Goal: Information Seeking & Learning: Understand process/instructions

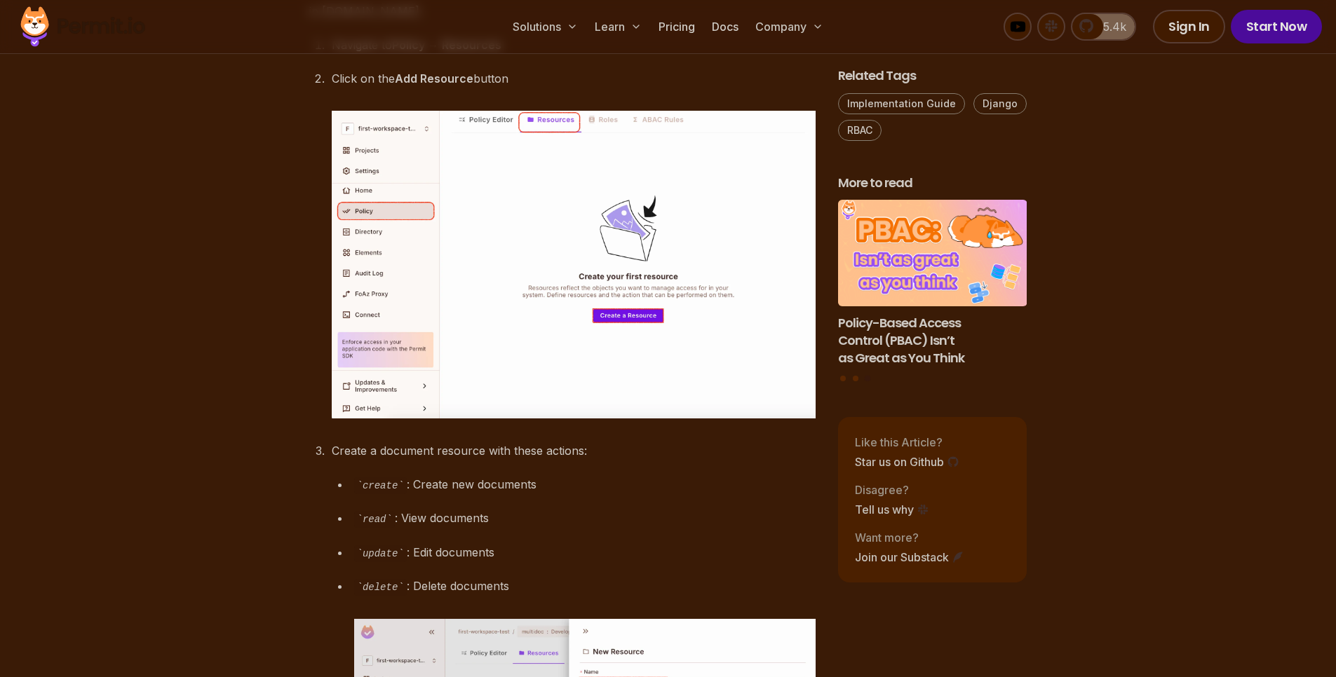
scroll to position [3354, 0]
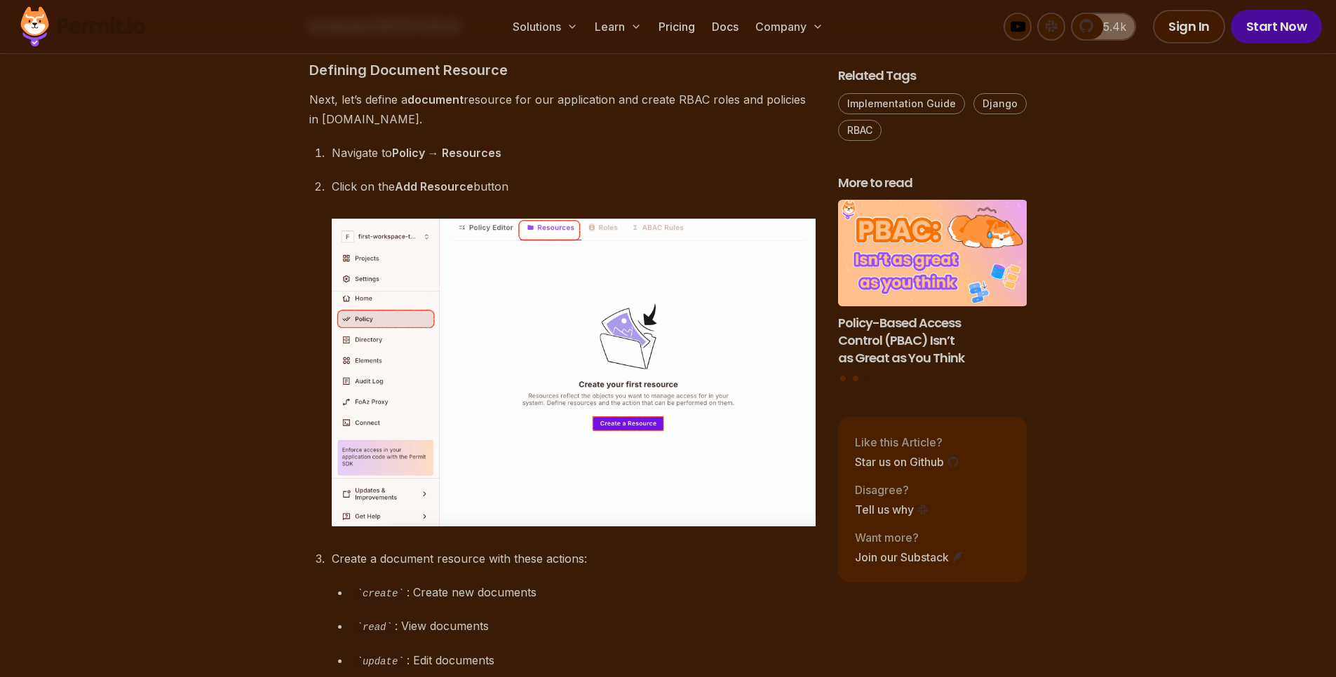
click at [319, 81] on h3 "Defining Document Resource" at bounding box center [562, 70] width 506 height 22
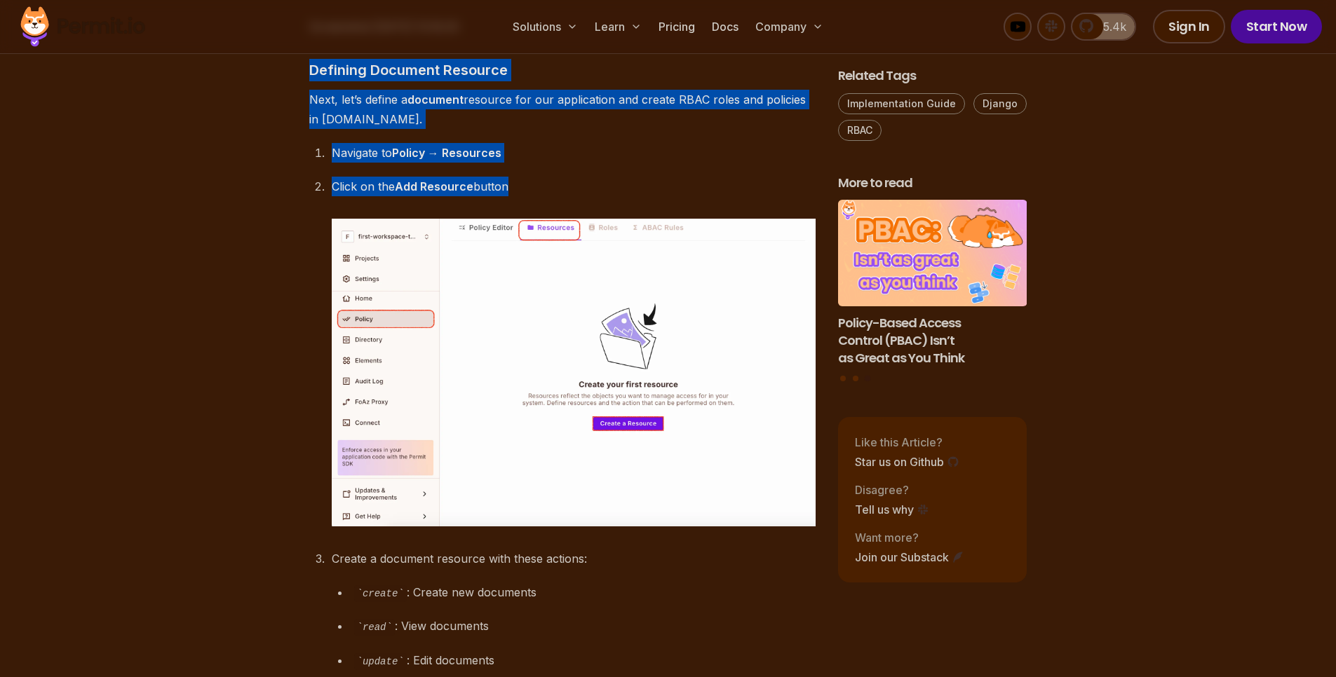
drag, startPoint x: 319, startPoint y: 130, endPoint x: 440, endPoint y: 227, distance: 155.6
click at [440, 227] on ol "Navigate to Policy → Resources Click on the Add Resource button Create a docume…" at bounding box center [562, 579] width 506 height 872
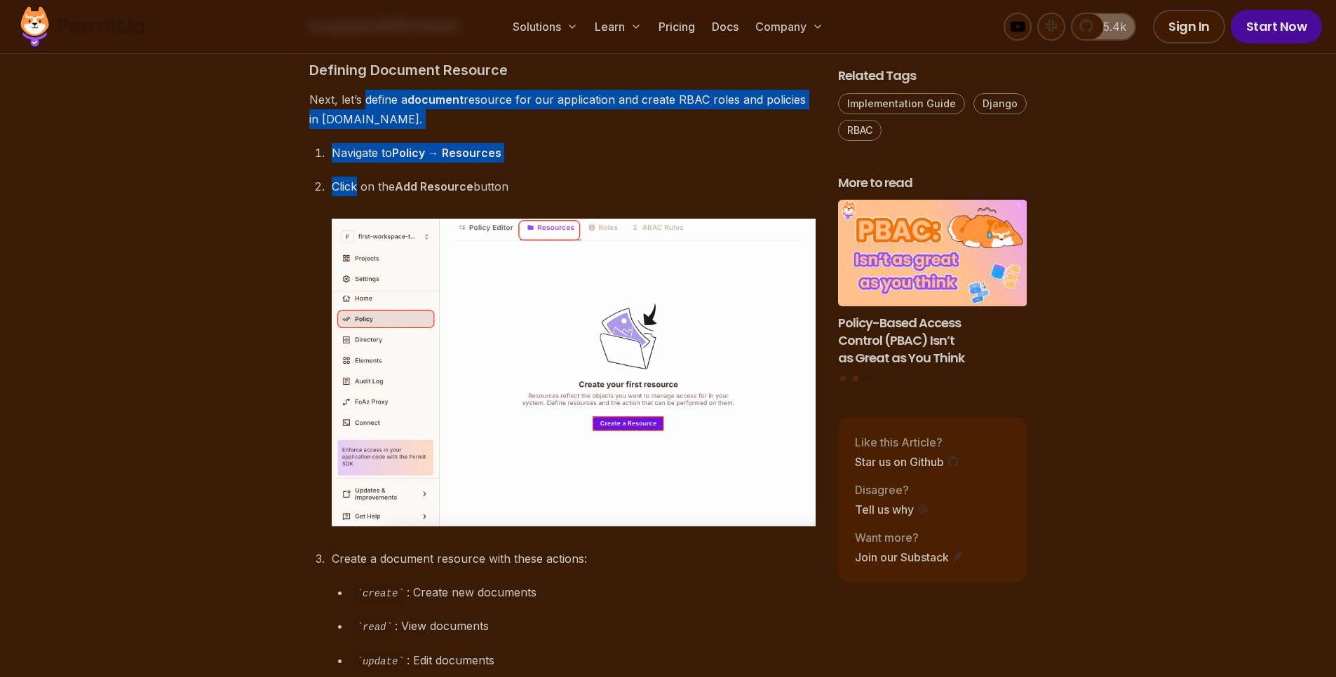
drag, startPoint x: 440, startPoint y: 227, endPoint x: 363, endPoint y: 155, distance: 106.2
click at [363, 129] on p "Next, let’s define a document resource for our application and create RBAC role…" at bounding box center [562, 109] width 506 height 39
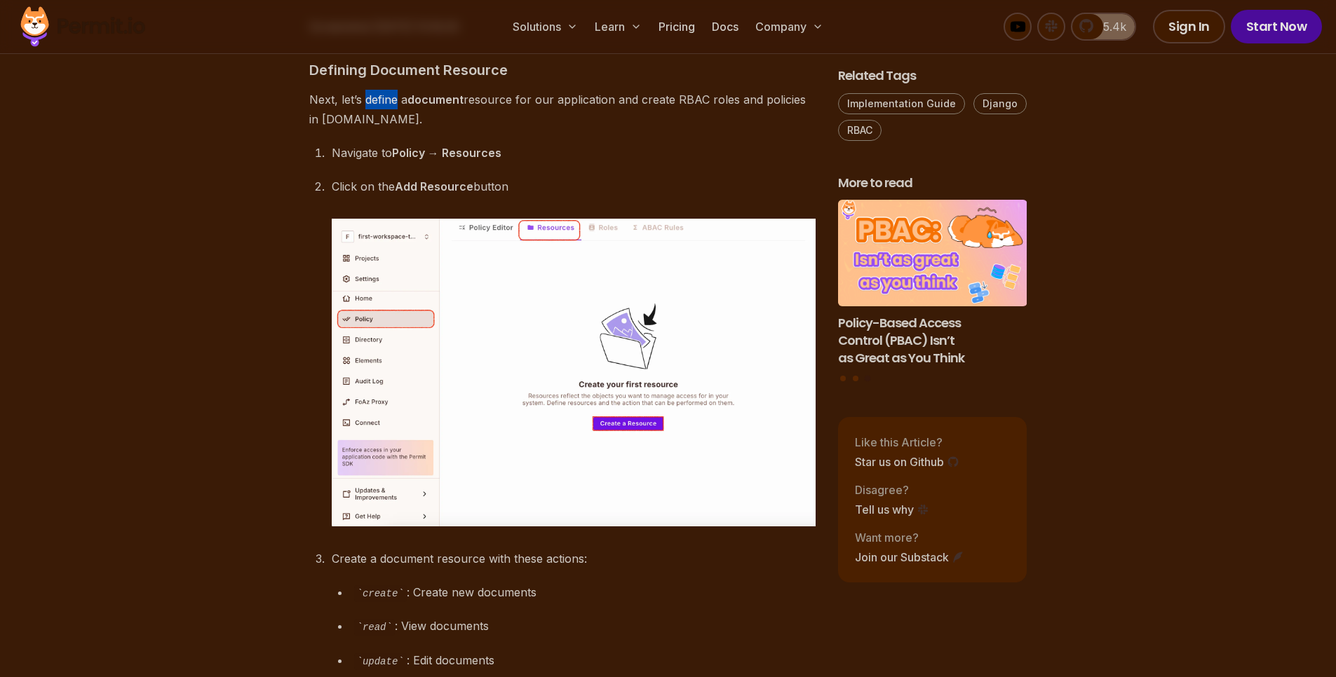
click at [363, 129] on p "Next, let’s define a document resource for our application and create RBAC role…" at bounding box center [562, 109] width 506 height 39
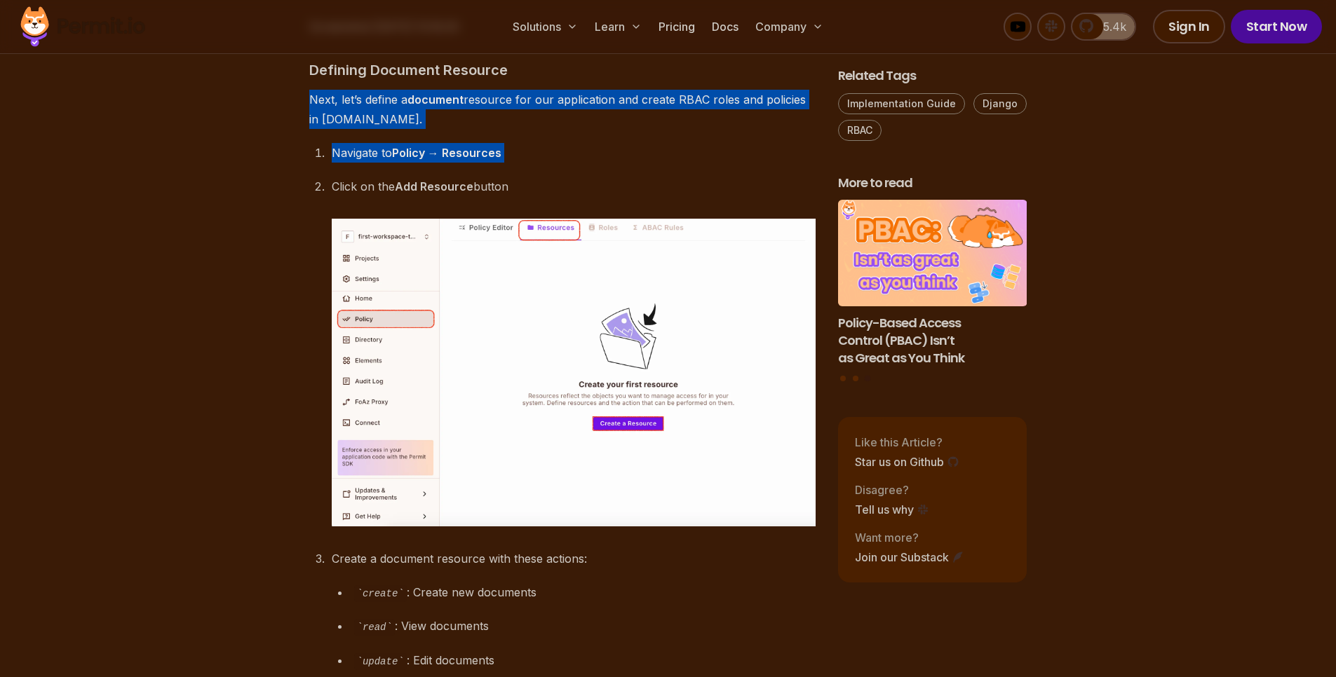
drag, startPoint x: 363, startPoint y: 155, endPoint x: 565, endPoint y: 221, distance: 212.4
click at [565, 163] on p "Navigate to Policy → Resources" at bounding box center [574, 153] width 484 height 20
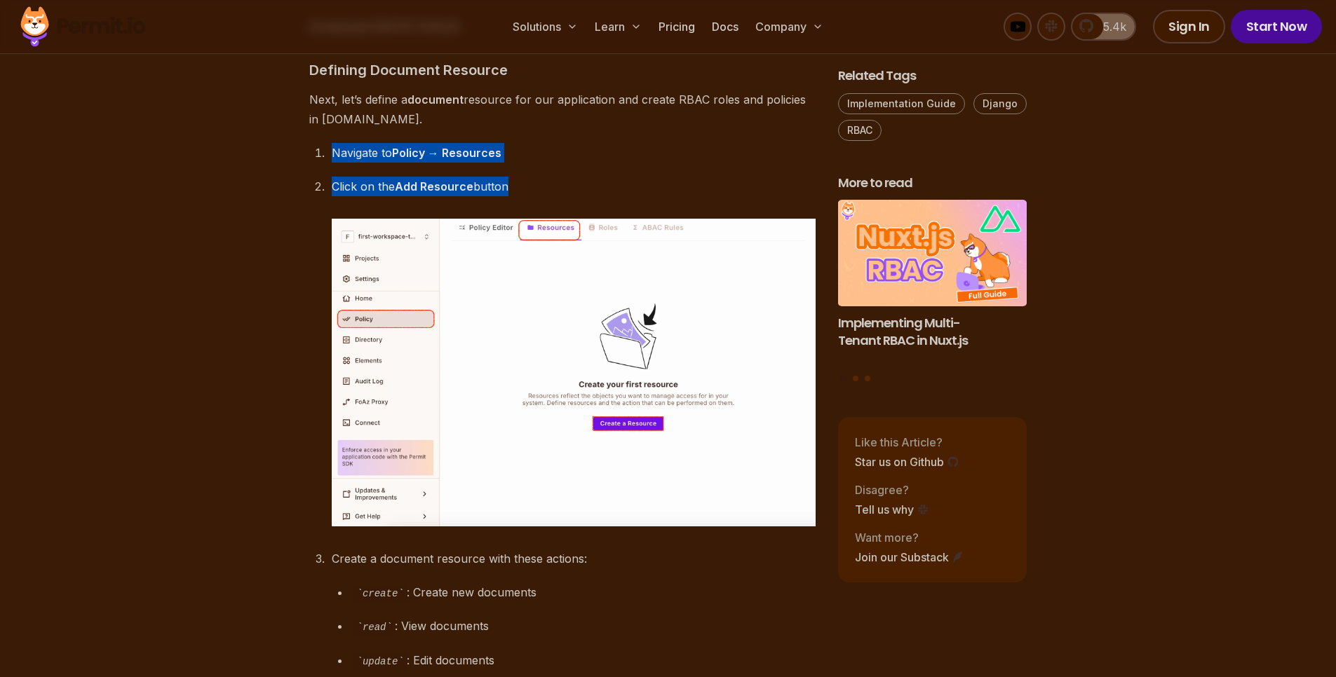
drag, startPoint x: 320, startPoint y: 212, endPoint x: 539, endPoint y: 259, distance: 222.9
click at [539, 259] on ol "Navigate to Policy → Resources Click on the Add Resource button Create a docume…" at bounding box center [562, 579] width 506 height 872
click at [539, 259] on div "Click on the Add Resource button" at bounding box center [574, 352] width 484 height 350
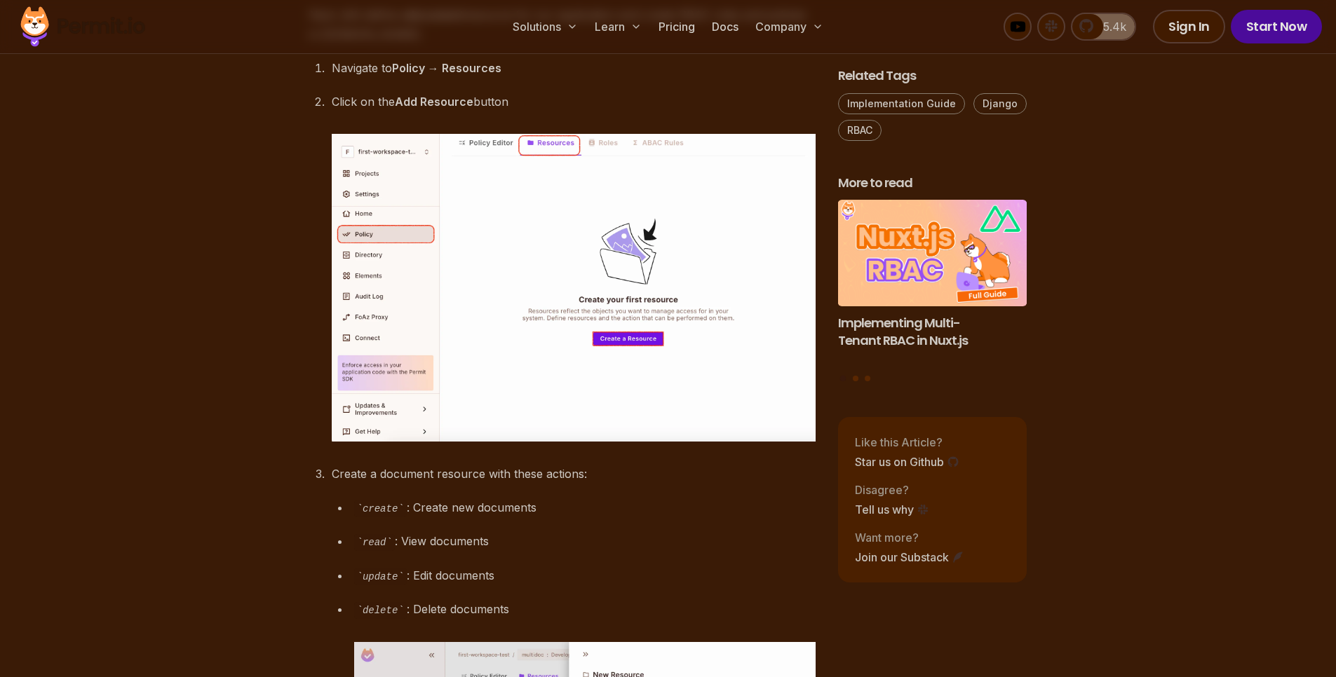
scroll to position [3454, 0]
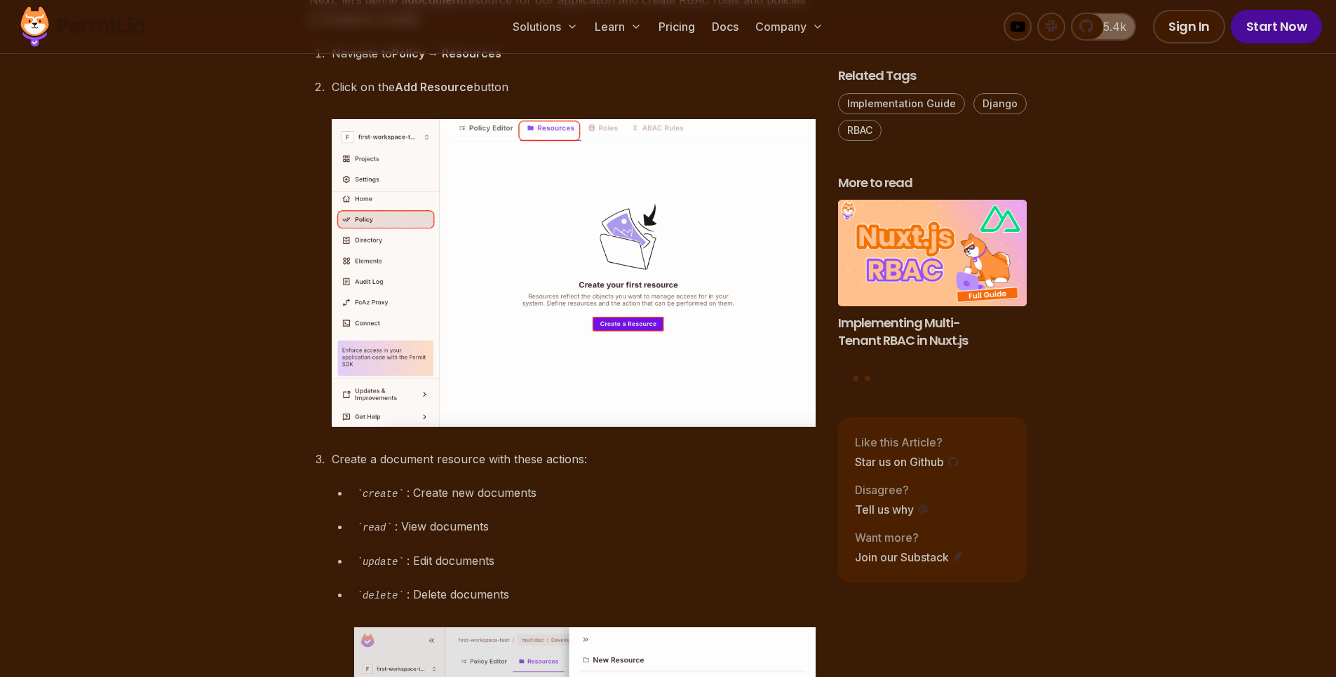
click at [353, 63] on p "Navigate to Policy → Resources" at bounding box center [574, 53] width 484 height 20
drag, startPoint x: 353, startPoint y: 117, endPoint x: 559, endPoint y: 141, distance: 206.8
click at [559, 141] on ol "Navigate to Policy → Resources Click on the Add Resource button Create a docume…" at bounding box center [562, 479] width 506 height 872
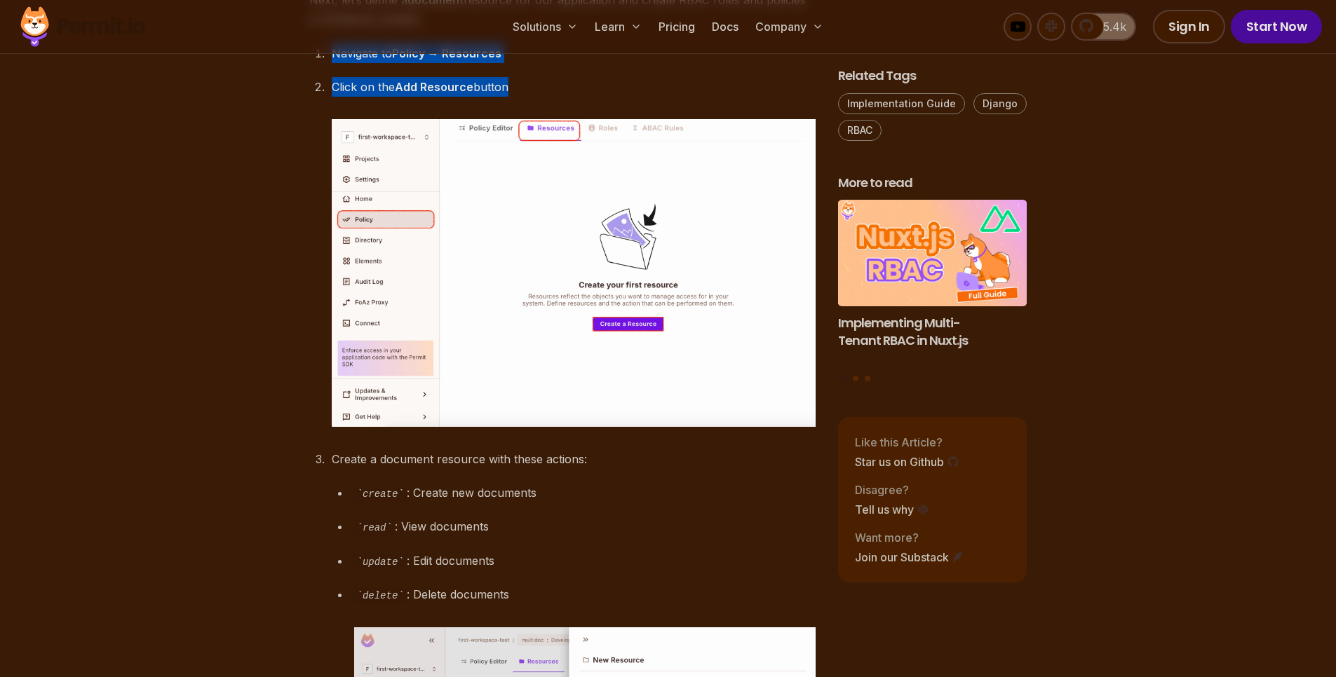
click at [559, 97] on p "Click on the Add Resource button" at bounding box center [574, 87] width 484 height 20
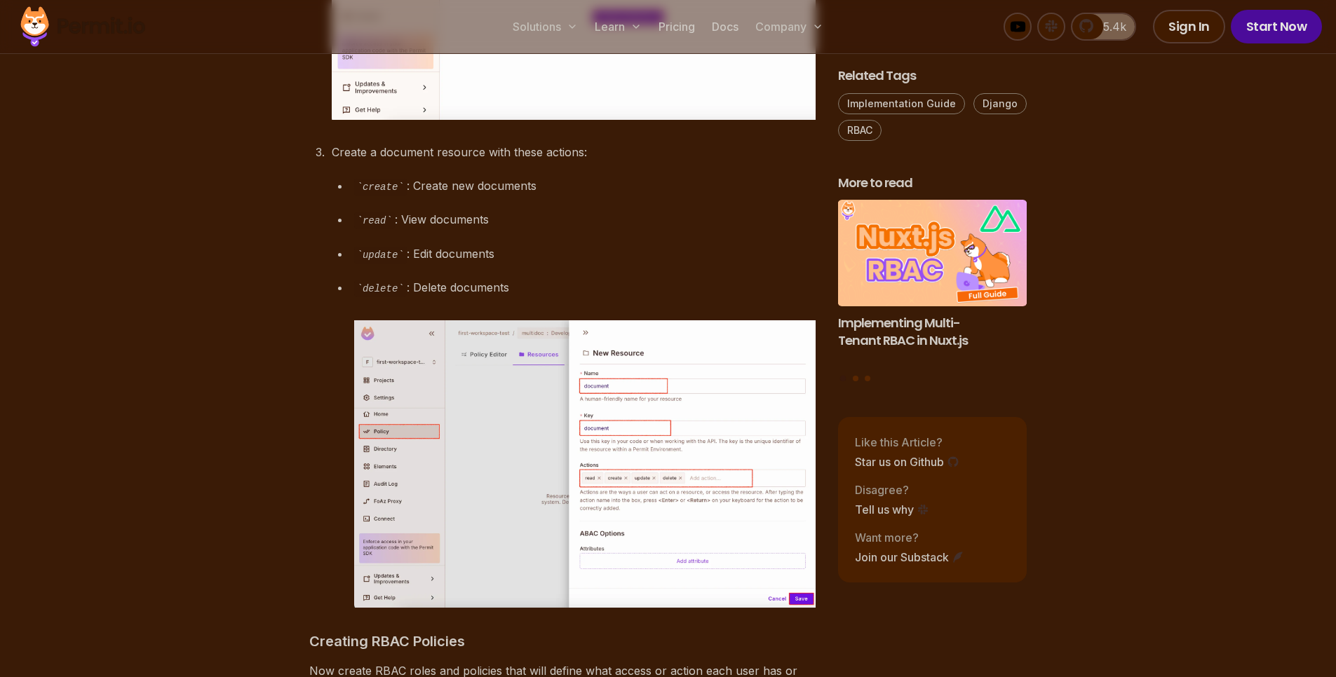
scroll to position [3782, 0]
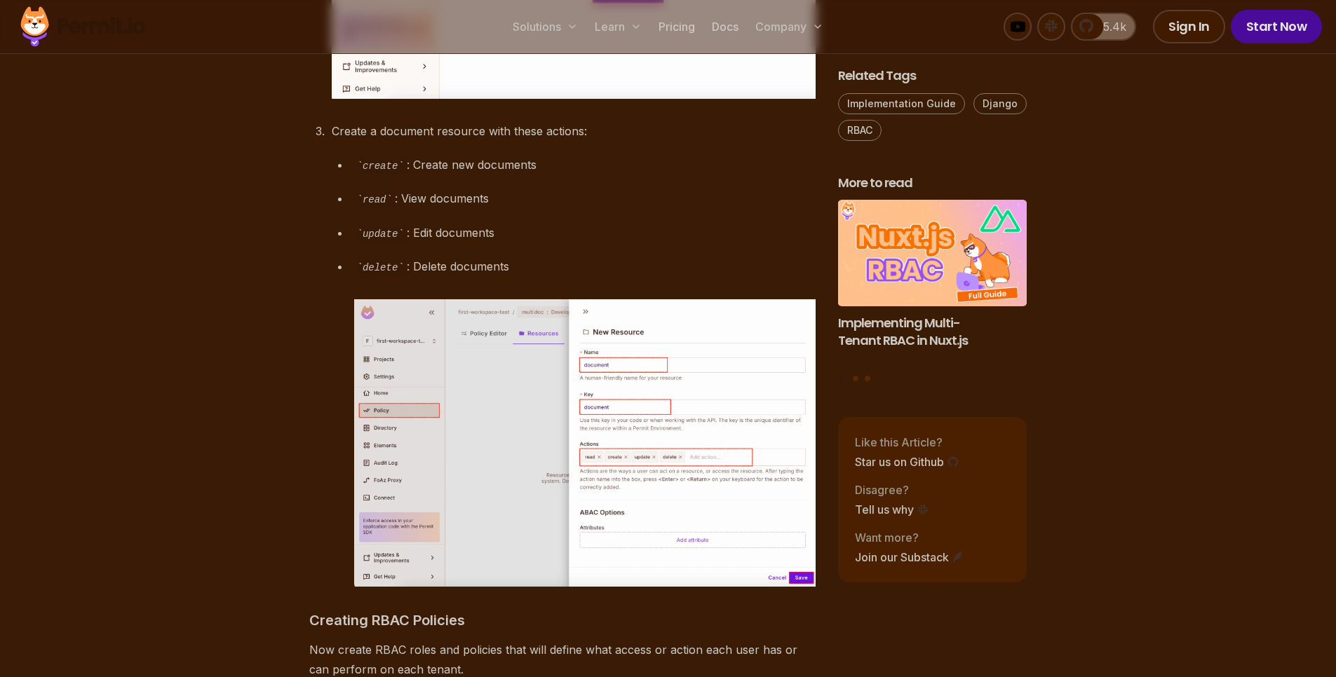
click at [443, 141] on p "Create a document resource with these actions:" at bounding box center [574, 131] width 484 height 20
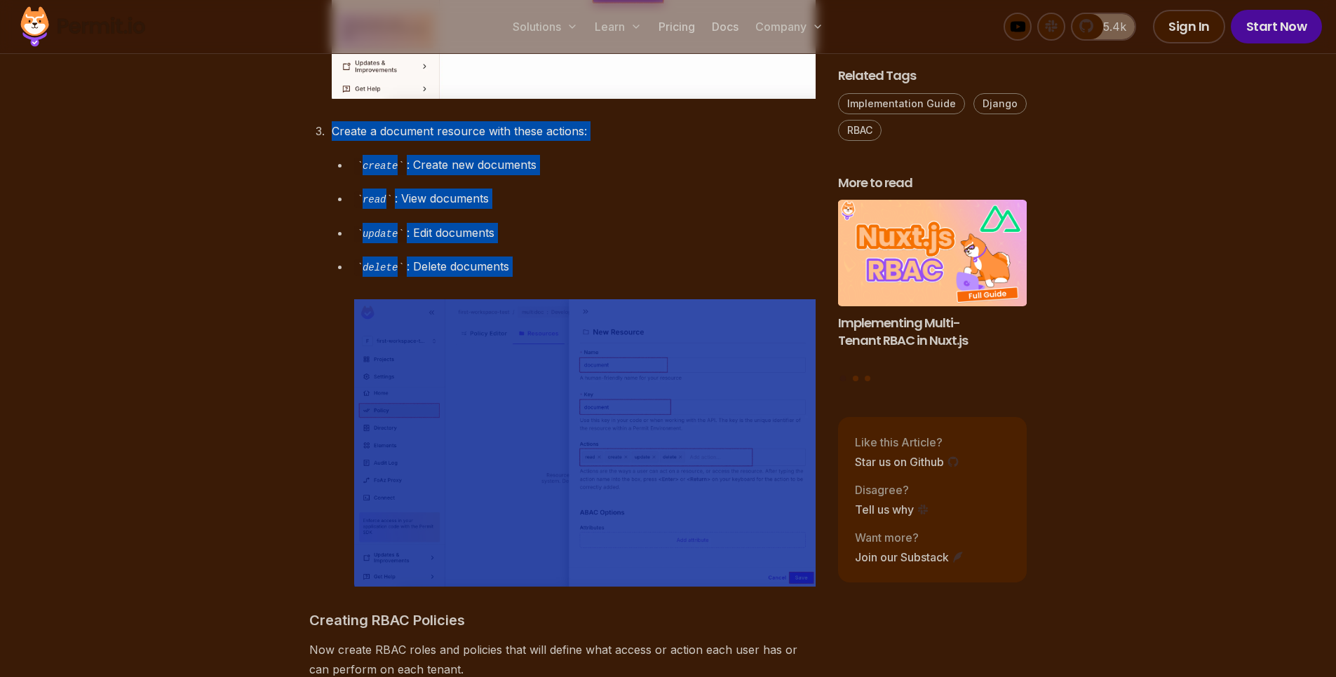
drag, startPoint x: 443, startPoint y: 194, endPoint x: 591, endPoint y: 353, distance: 217.3
click at [591, 353] on li "Create a document resource with these actions: create : Create new documents re…" at bounding box center [571, 354] width 488 height 466
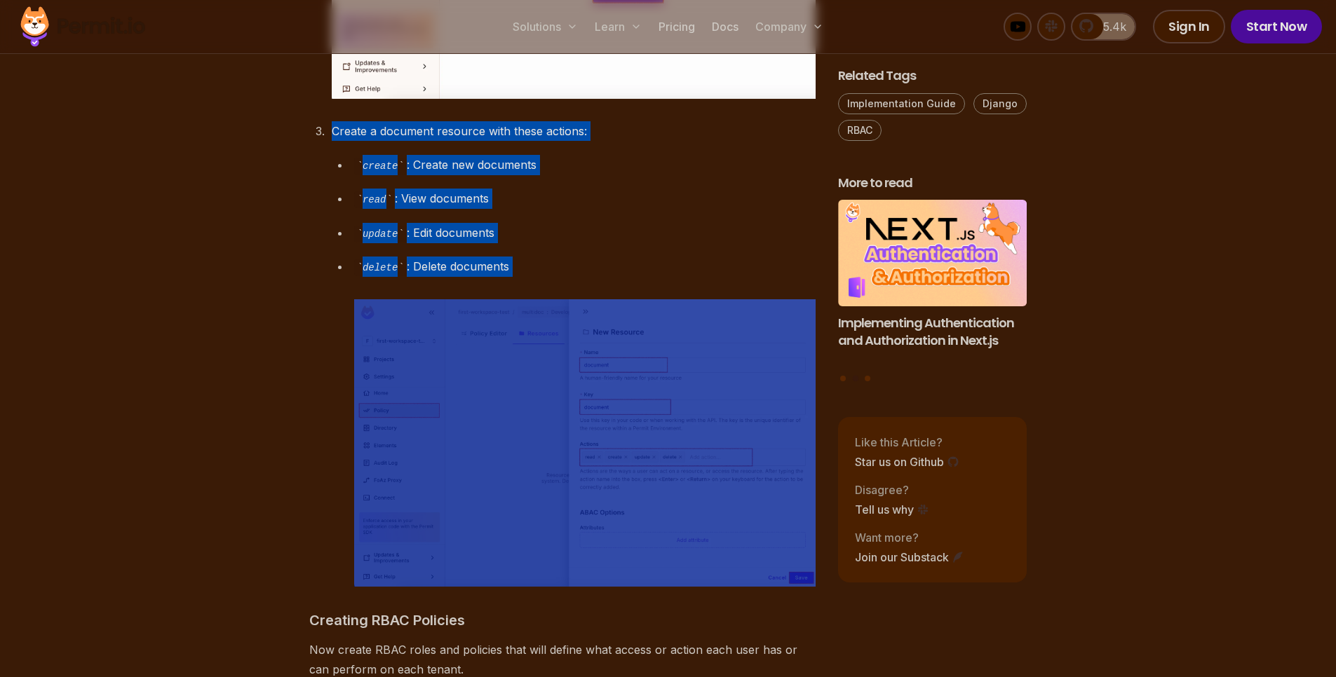
click at [591, 353] on div "delete : Delete documents" at bounding box center [584, 422] width 461 height 330
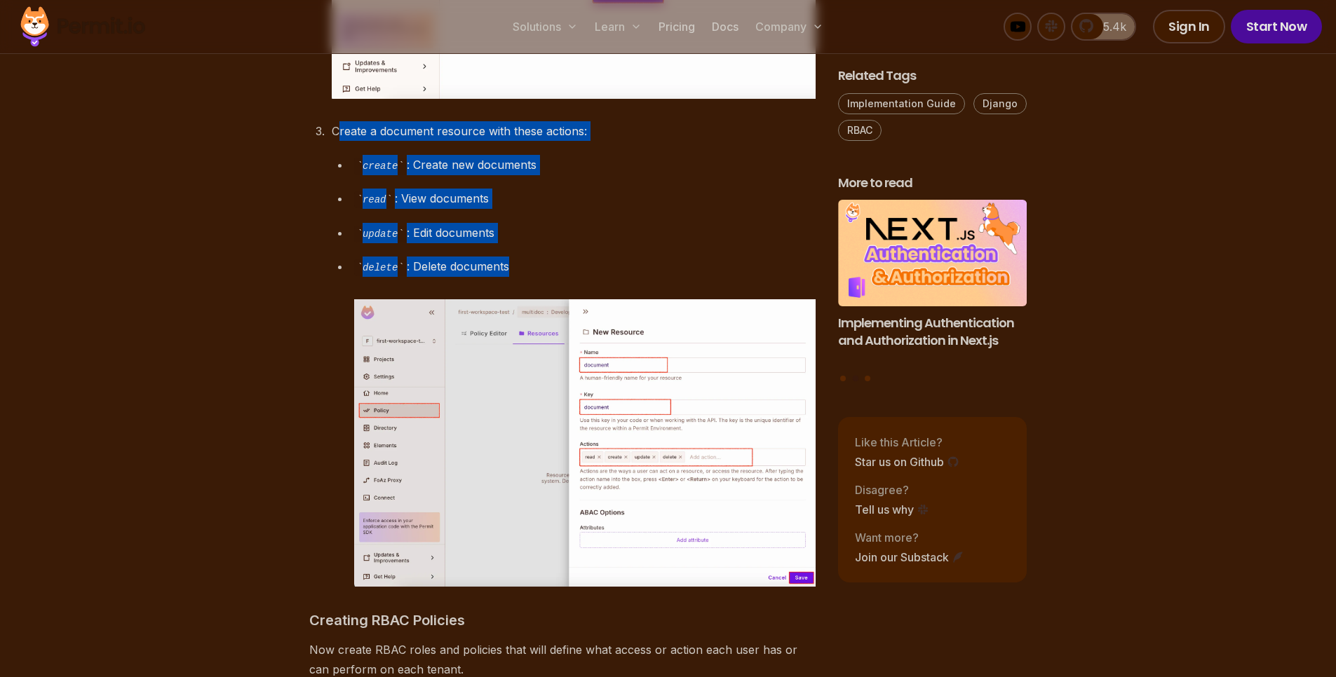
drag, startPoint x: 534, startPoint y: 332, endPoint x: 332, endPoint y: 177, distance: 255.6
click at [332, 177] on ol "Navigate to Policy → Resources Click on the Add Resource button Create a docume…" at bounding box center [562, 151] width 506 height 872
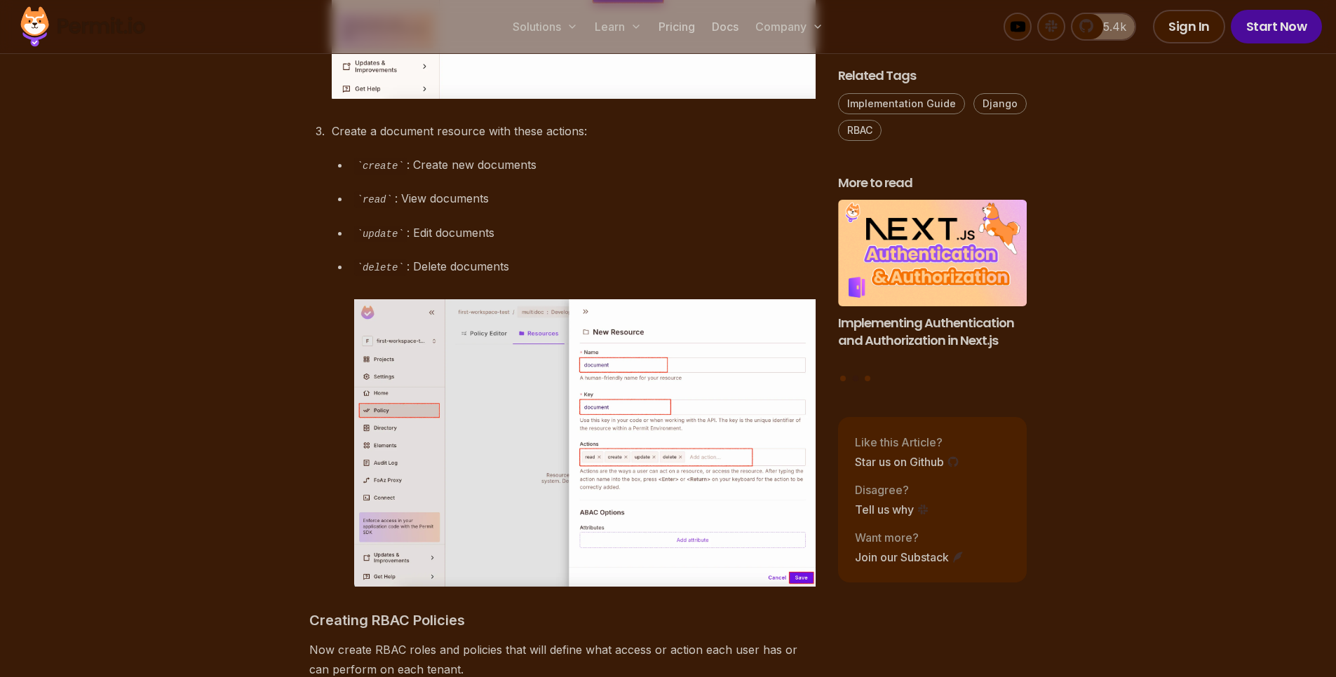
click at [332, 177] on ol "Navigate to Policy → Resources Click on the Add Resource button Create a docume…" at bounding box center [562, 151] width 506 height 872
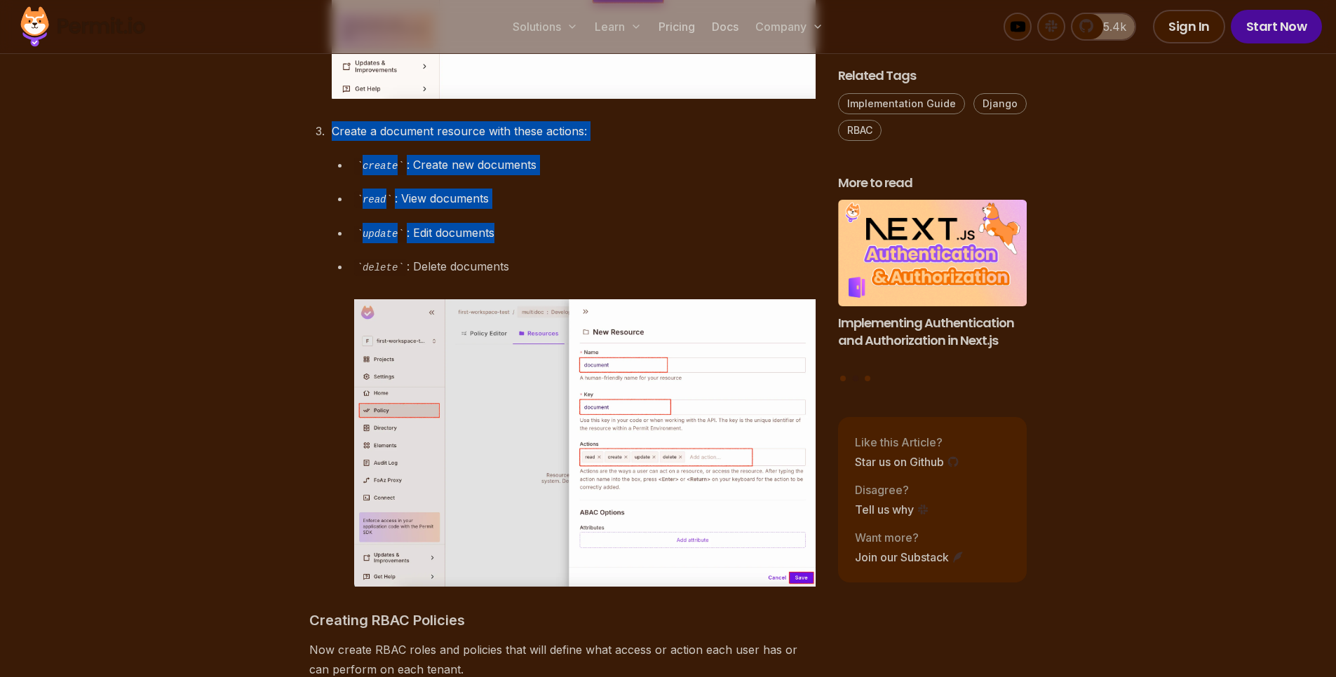
drag, startPoint x: 332, startPoint y: 177, endPoint x: 555, endPoint y: 336, distance: 274.6
click at [555, 336] on ol "Navigate to Policy → Resources Click on the Add Resource button Create a docume…" at bounding box center [562, 151] width 506 height 872
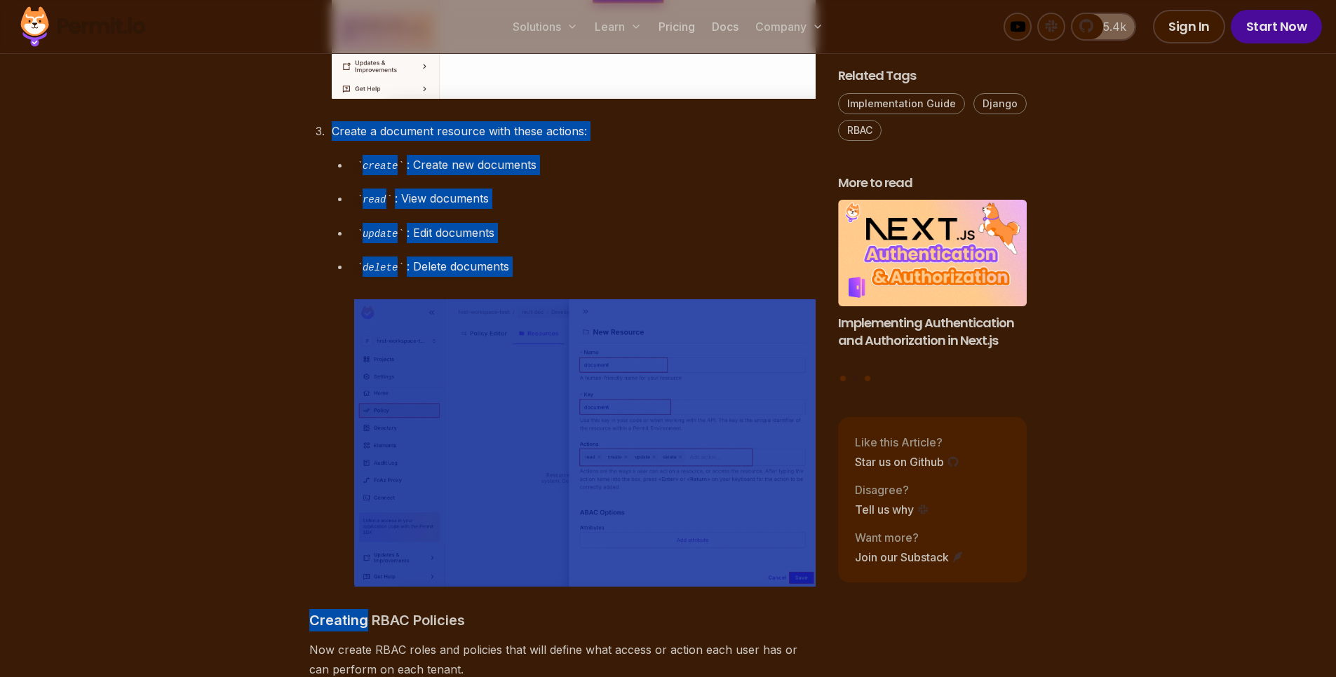
click at [555, 336] on div "delete : Delete documents" at bounding box center [584, 422] width 461 height 330
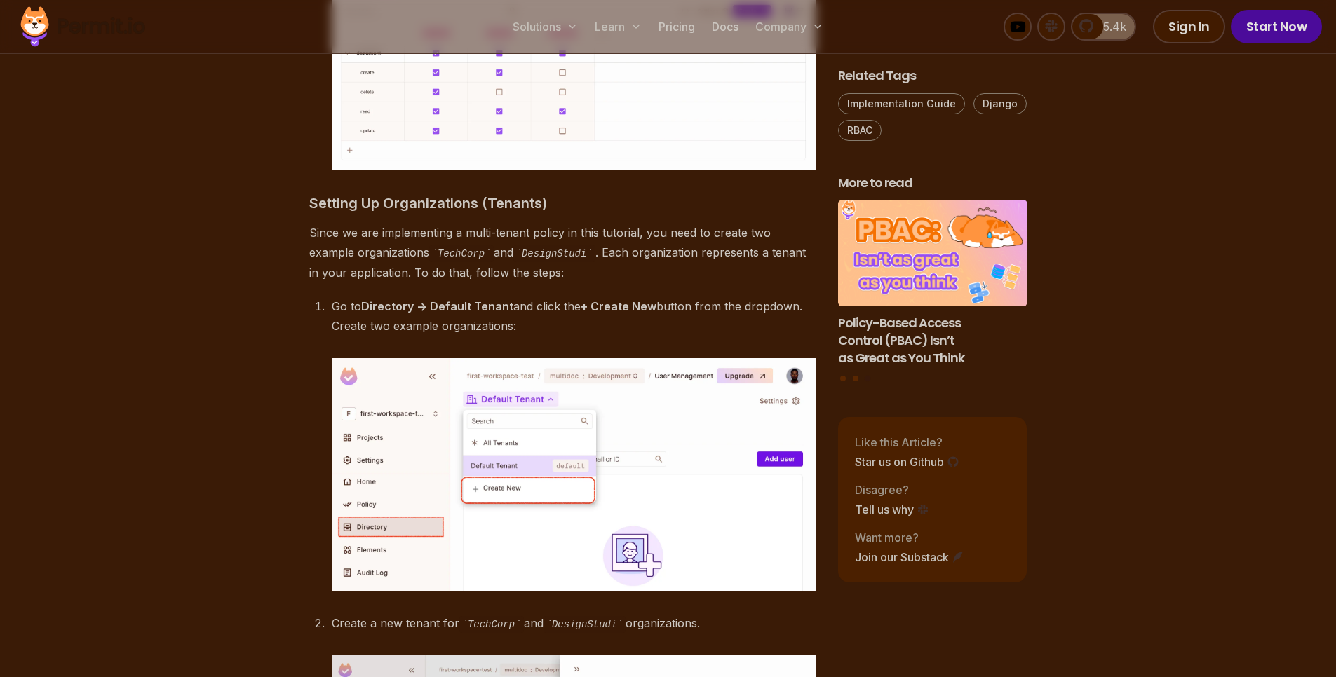
scroll to position [4703, 0]
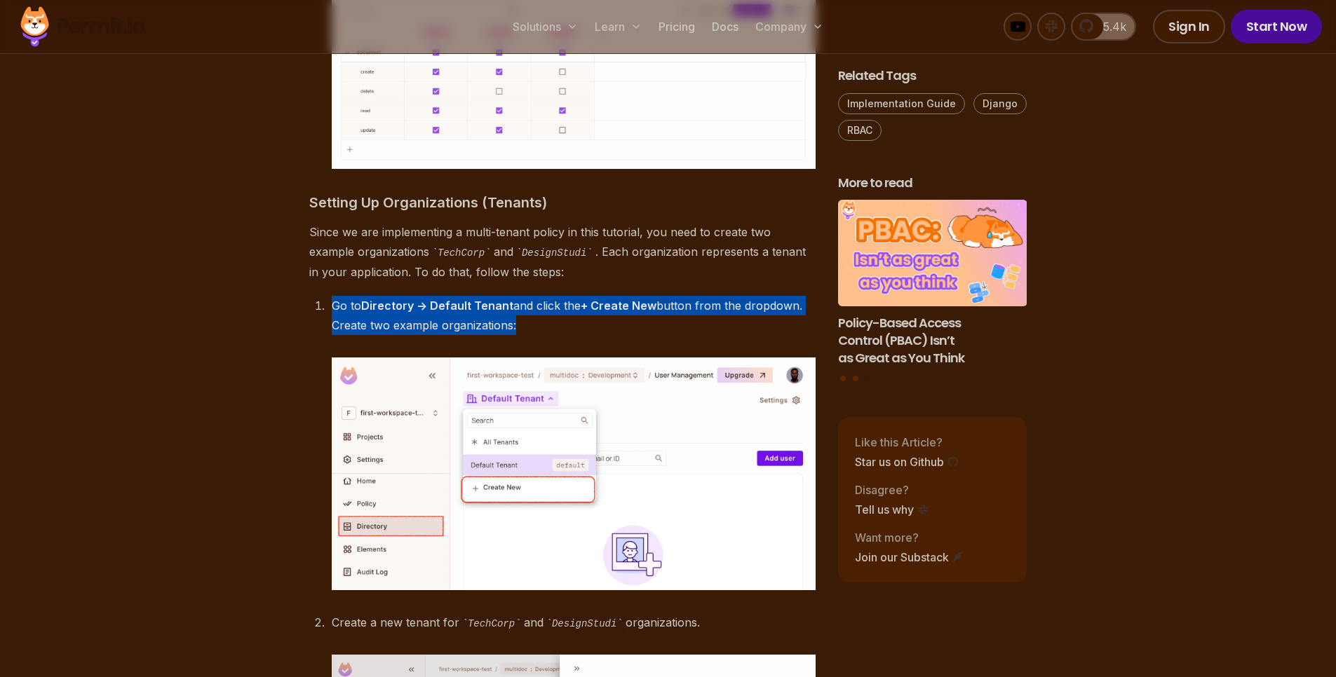
drag, startPoint x: 555, startPoint y: 336, endPoint x: 536, endPoint y: 374, distance: 43.3
click at [536, 374] on div "Role-Based Access Control (RBAC) is a method used to manage access permissions …" at bounding box center [562, 55] width 506 height 7713
click at [536, 335] on p "Go to Directory -> Default Tenant and click the + Create New button from the dr…" at bounding box center [574, 315] width 484 height 39
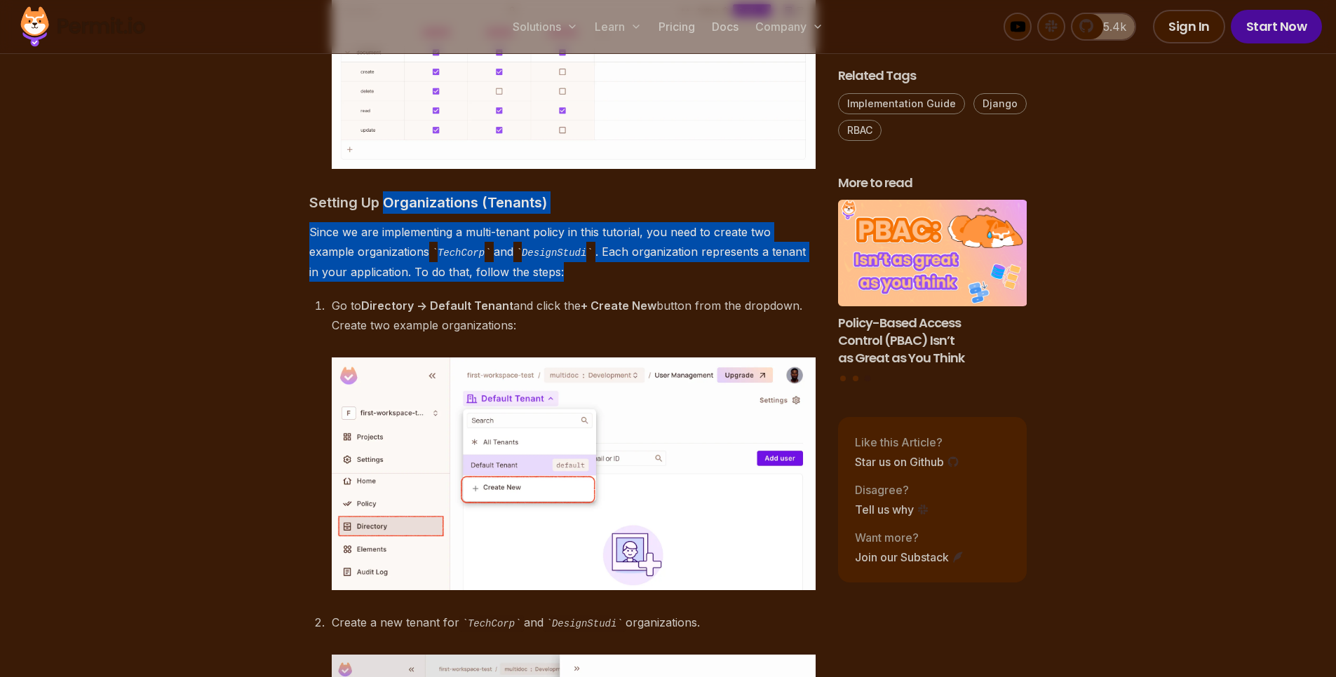
drag, startPoint x: 536, startPoint y: 374, endPoint x: 395, endPoint y: 257, distance: 183.7
click at [395, 257] on div "Role-Based Access Control (RBAC) is a method used to manage access permissions …" at bounding box center [562, 55] width 506 height 7713
click at [395, 214] on h3 "Setting Up Organizations (Tenants)" at bounding box center [562, 202] width 506 height 22
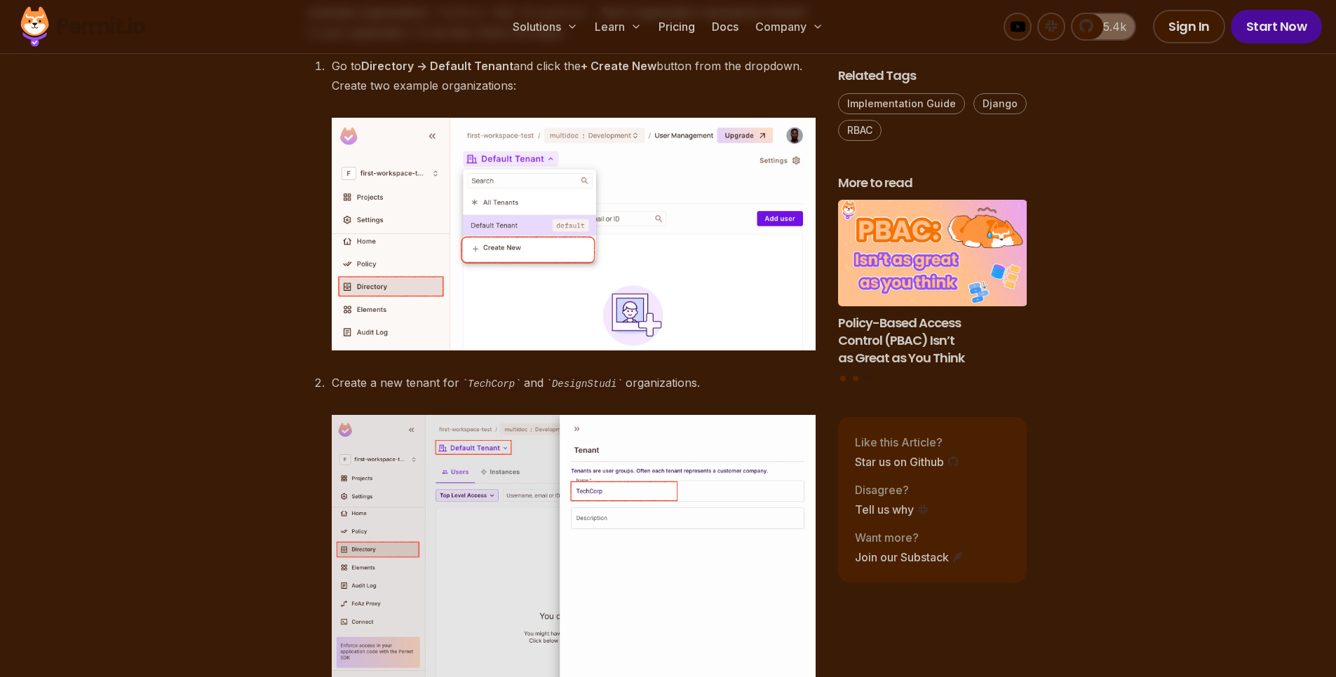
scroll to position [4946, 0]
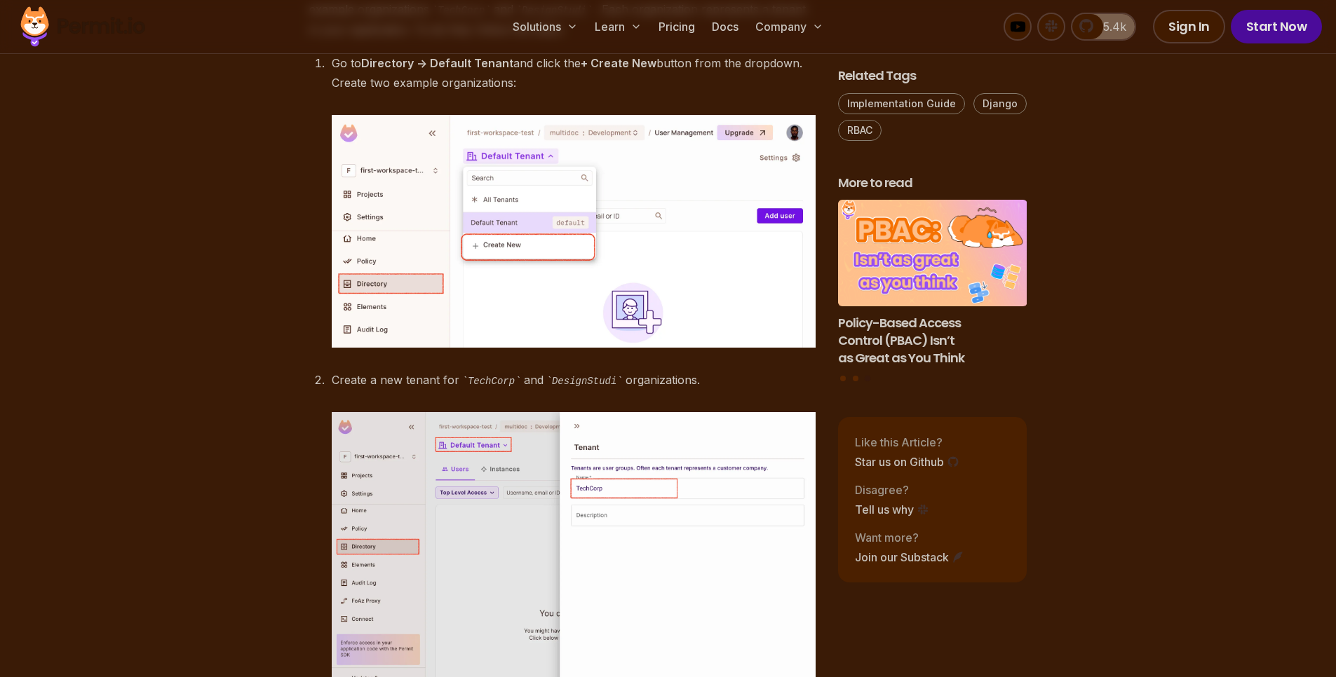
click at [466, 93] on p "Go to Directory -> Default Tenant and click the + Create New button from the dr…" at bounding box center [574, 72] width 484 height 39
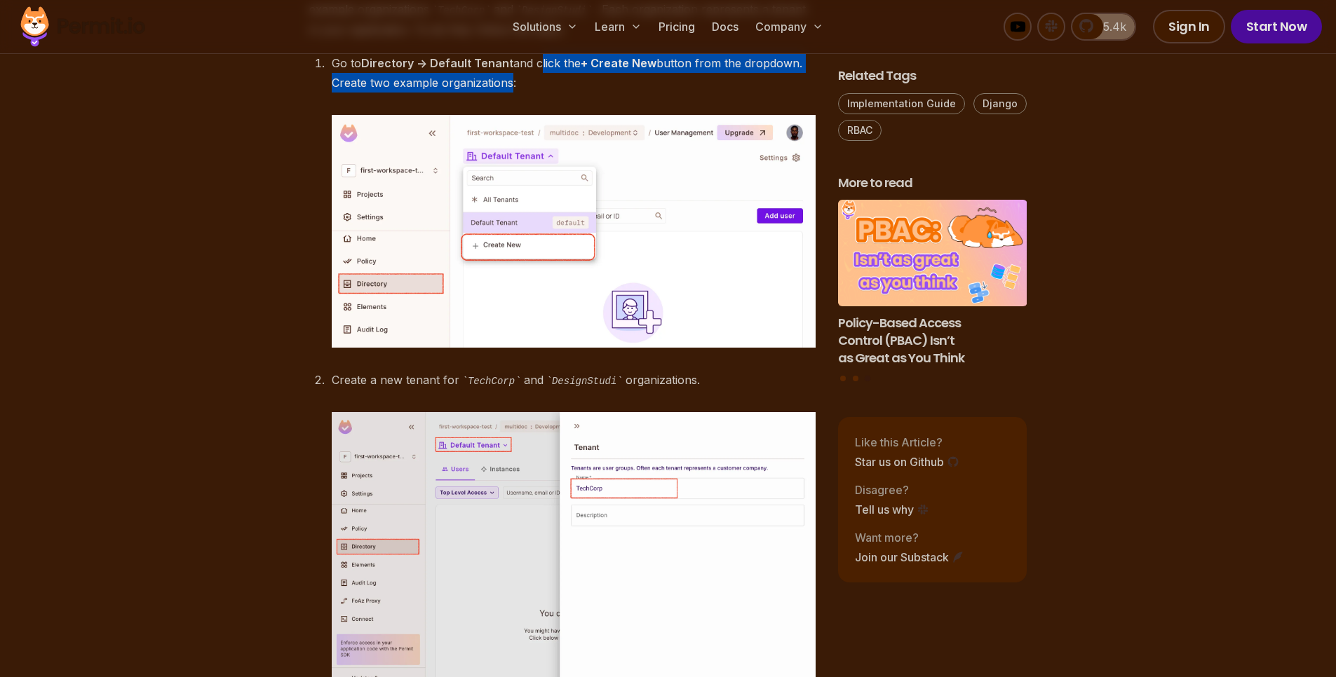
drag, startPoint x: 466, startPoint y: 134, endPoint x: 549, endPoint y: 123, distance: 83.5
click at [549, 93] on p "Go to Directory -> Default Tenant and click the + Create New button from the dr…" at bounding box center [574, 72] width 484 height 39
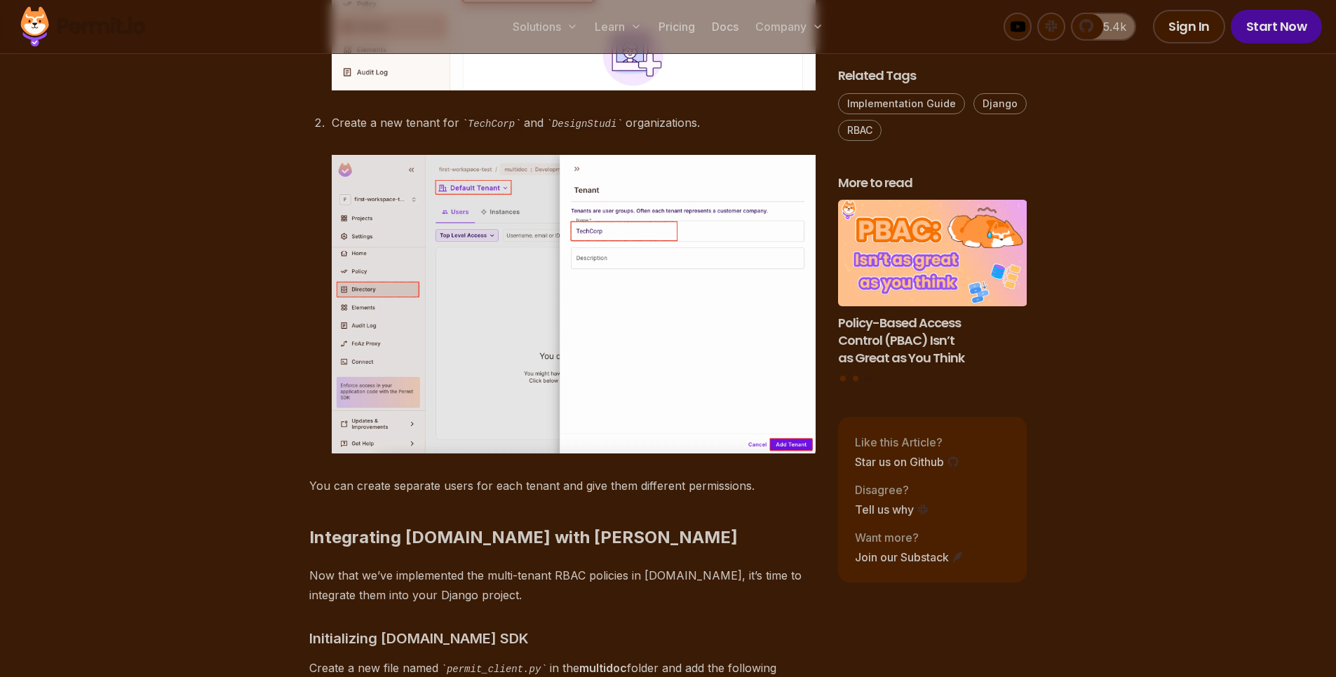
scroll to position [5238, 0]
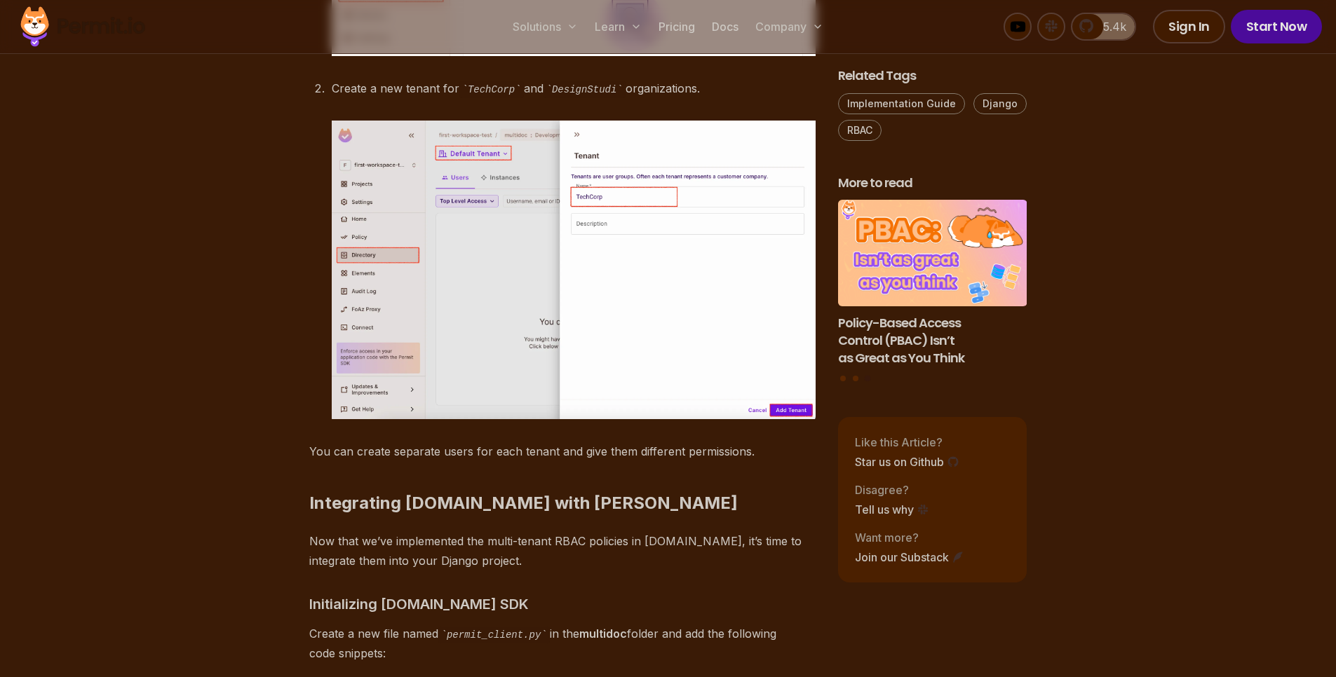
click at [461, 135] on ol "Go to Directory -> Default Tenant and click the + Create New button from the dr…" at bounding box center [562, 91] width 506 height 658
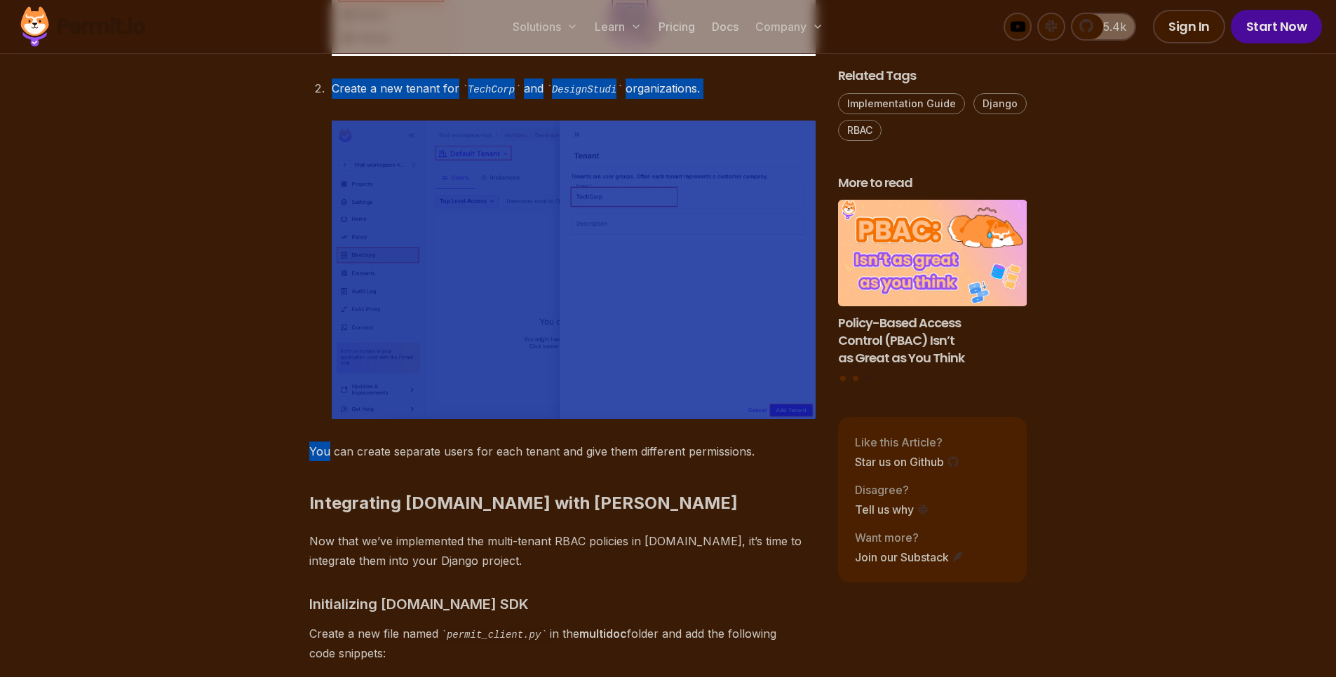
drag, startPoint x: 461, startPoint y: 135, endPoint x: 539, endPoint y: 162, distance: 81.6
click at [539, 162] on ol "Go to Directory -> Default Tenant and click the + Create New button from the dr…" at bounding box center [562, 91] width 506 height 658
click at [539, 162] on div "Create a new tenant for TechCorp and DesignStudi organizations." at bounding box center [574, 249] width 484 height 341
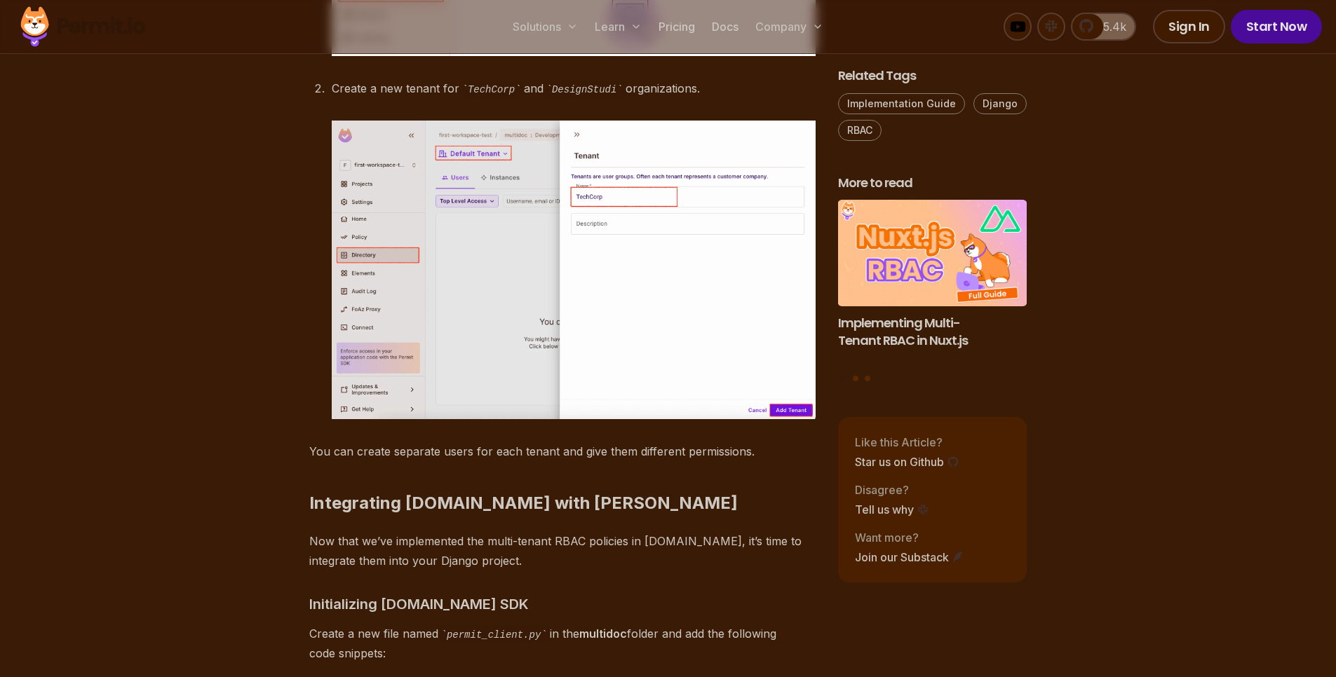
click at [448, 99] on p "Create a new tenant for TechCorp and DesignStudi organizations." at bounding box center [574, 89] width 484 height 20
drag, startPoint x: 448, startPoint y: 140, endPoint x: 497, endPoint y: 136, distance: 49.2
click at [497, 136] on ol "Go to Directory -> Default Tenant and click the + Create New button from the dr…" at bounding box center [562, 91] width 506 height 658
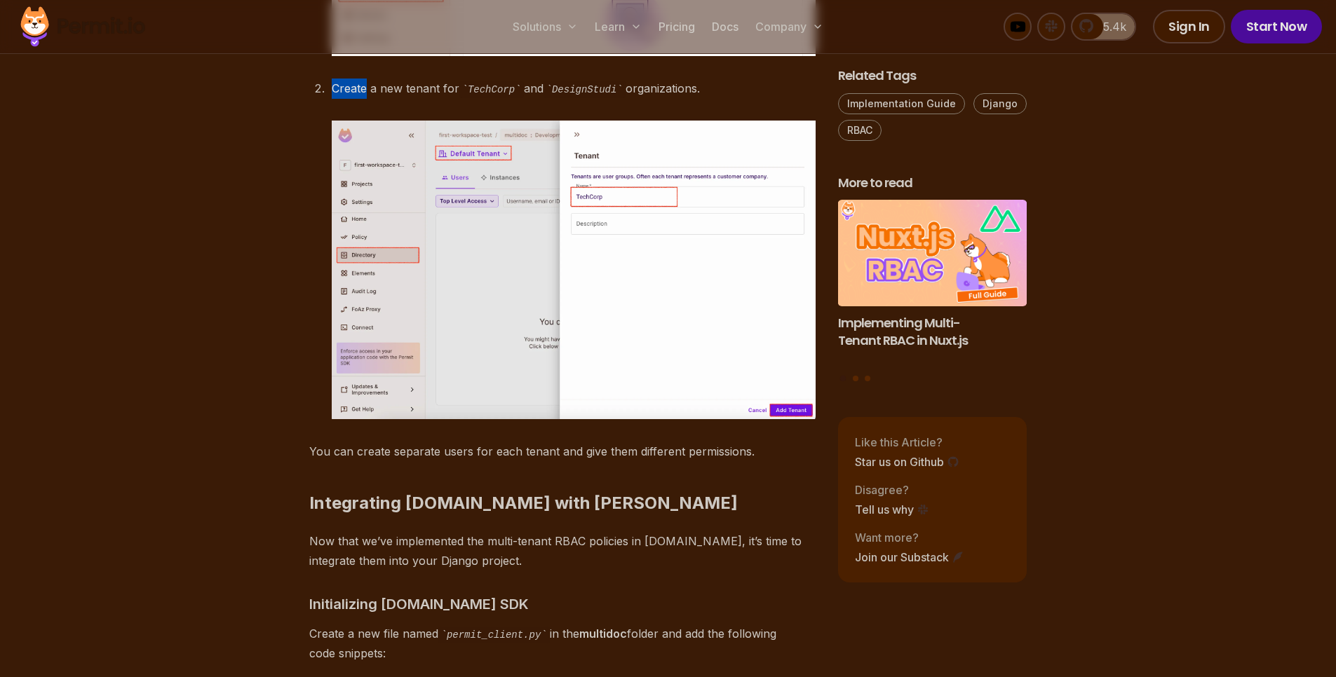
click at [497, 136] on ol "Go to Directory -> Default Tenant and click the + Create New button from the dr…" at bounding box center [562, 91] width 506 height 658
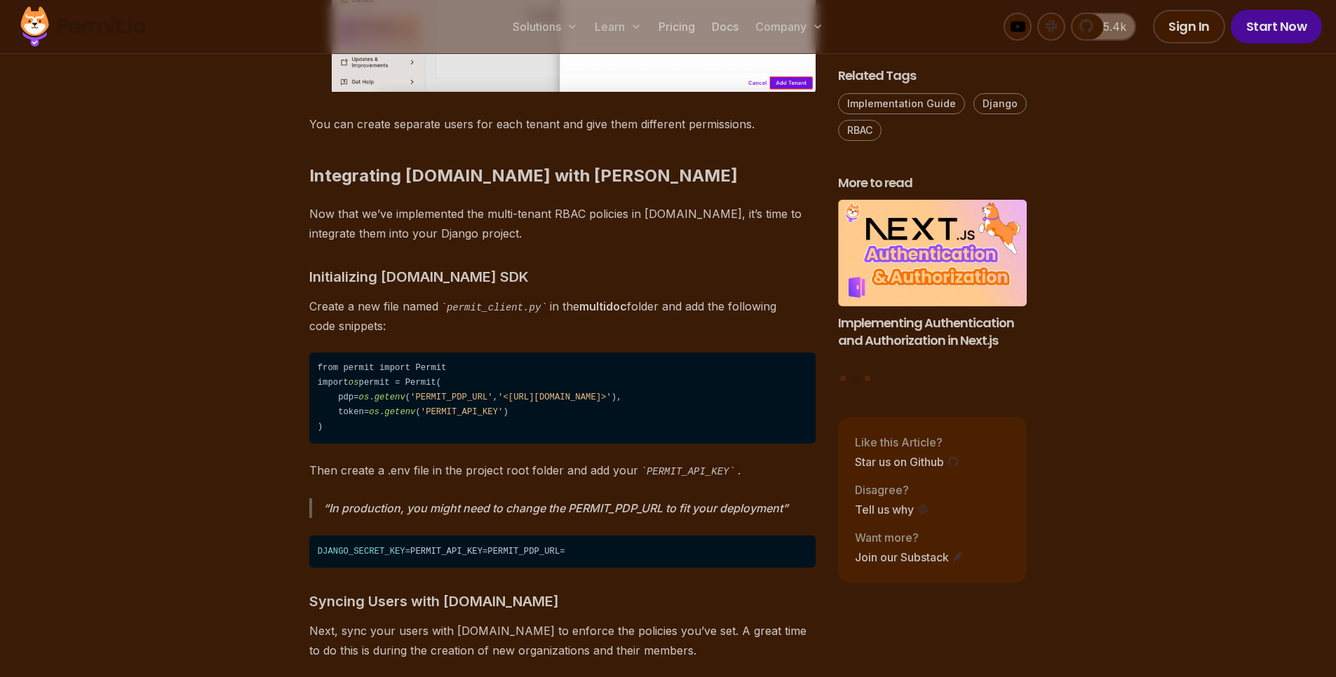
scroll to position [5574, 0]
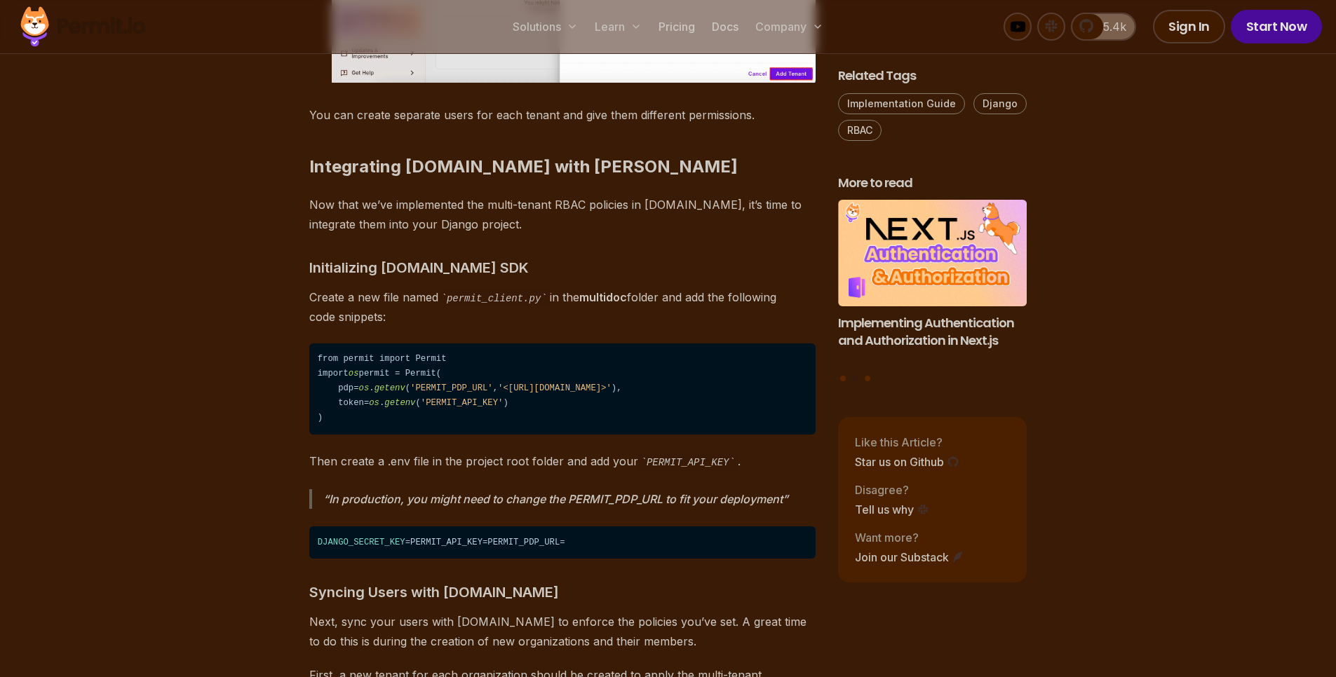
click at [371, 125] on p "You can create separate users for each tenant and give them different permissio…" at bounding box center [562, 115] width 506 height 20
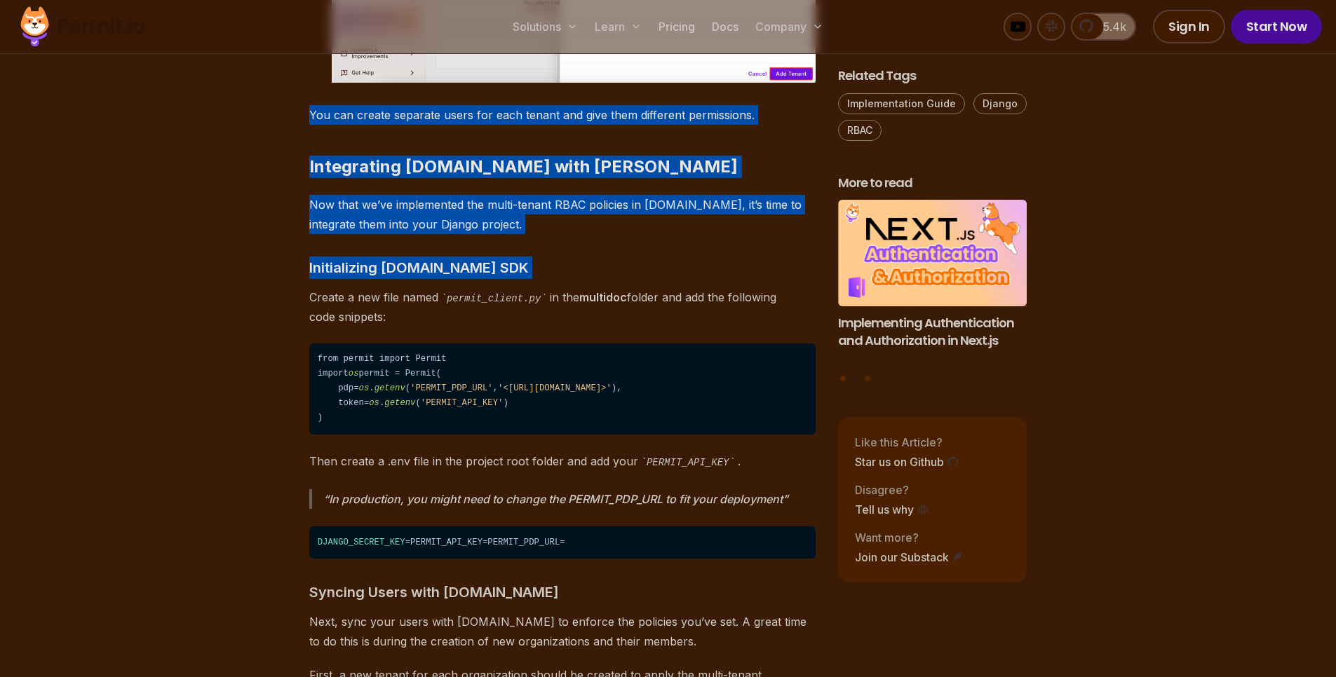
drag, startPoint x: 371, startPoint y: 176, endPoint x: 400, endPoint y: 320, distance: 146.7
click at [400, 279] on h3 "Initializing [DOMAIN_NAME] SDK" at bounding box center [562, 268] width 506 height 22
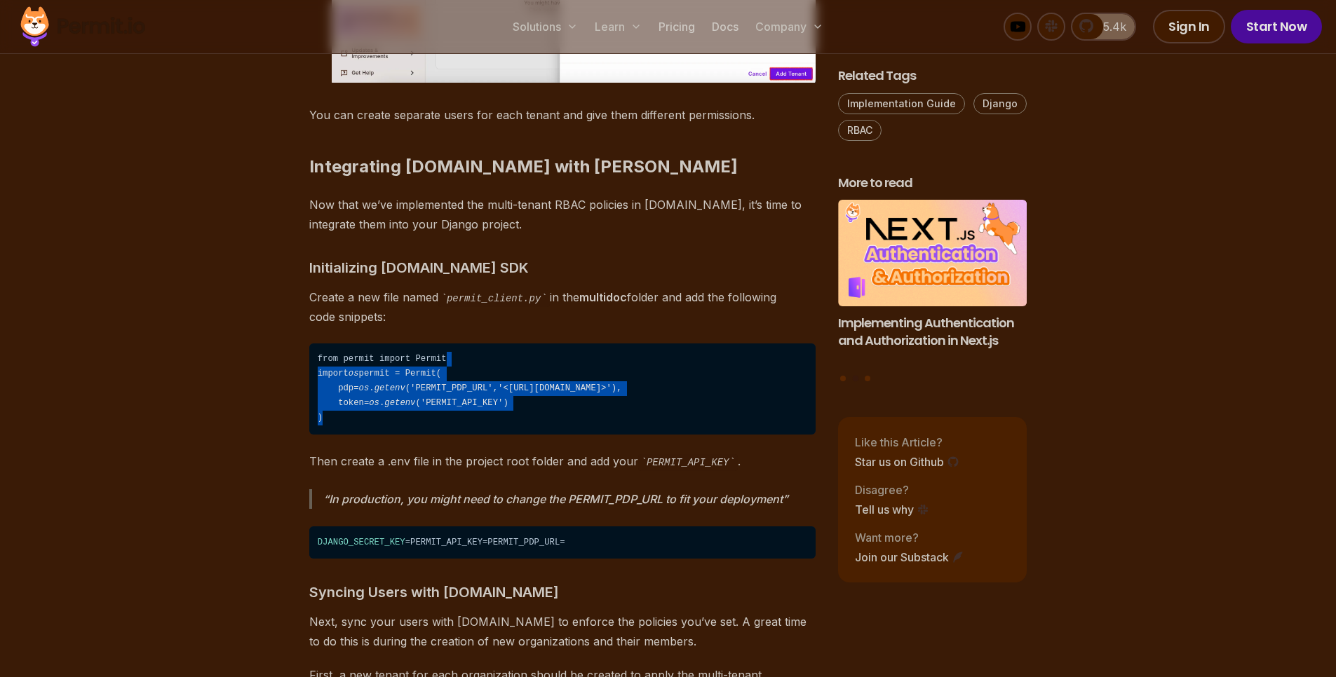
drag, startPoint x: 448, startPoint y: 416, endPoint x: 409, endPoint y: 497, distance: 90.3
click at [409, 435] on code "from permit import Permit import os permit = Permit( pdp= os . getenv ( 'PERMIT…" at bounding box center [562, 389] width 506 height 91
drag, startPoint x: 409, startPoint y: 497, endPoint x: 359, endPoint y: 398, distance: 110.7
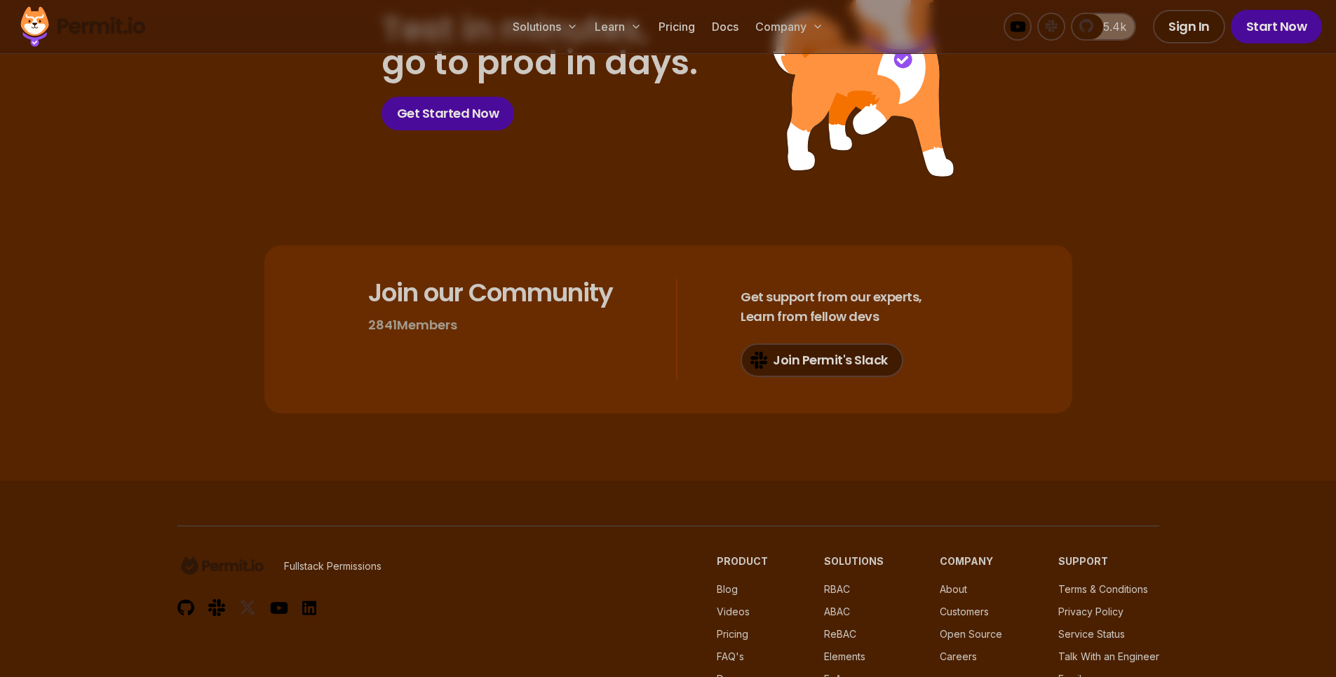
scroll to position [10141, 0]
